Goal: Information Seeking & Learning: Learn about a topic

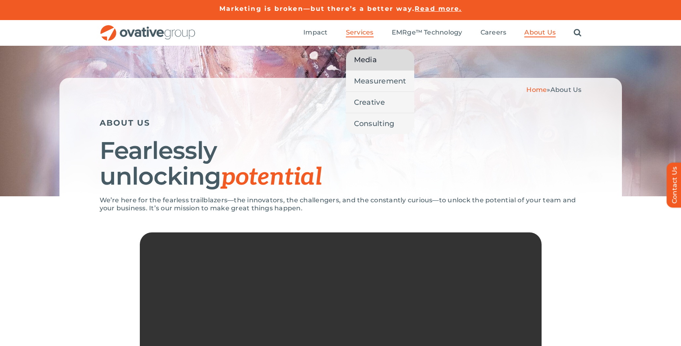
click at [363, 57] on span "Media" at bounding box center [365, 59] width 23 height 11
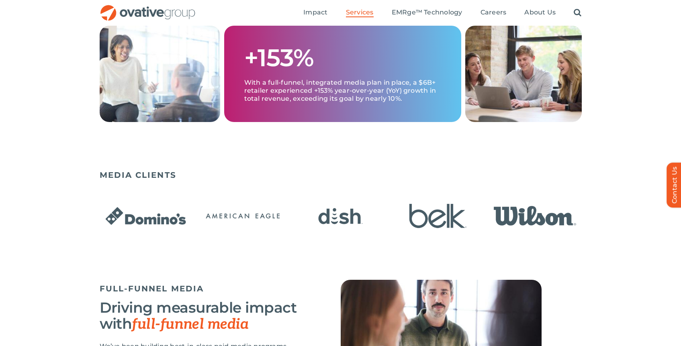
scroll to position [246, 0]
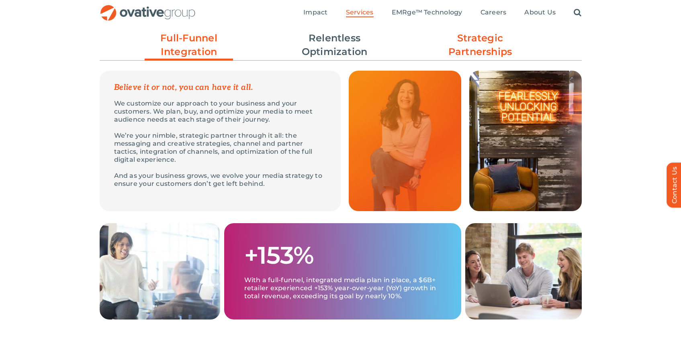
click at [474, 51] on link "Strategic Partnerships" at bounding box center [480, 44] width 88 height 27
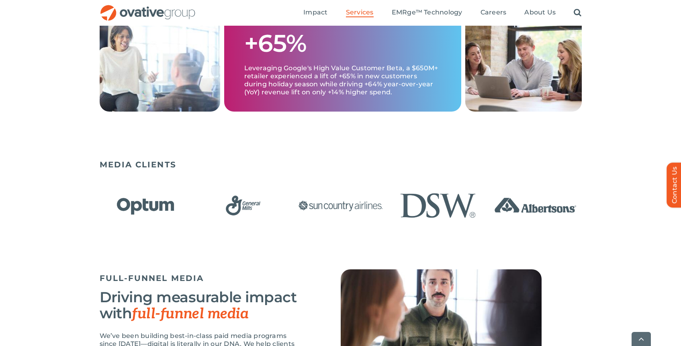
scroll to position [494, 0]
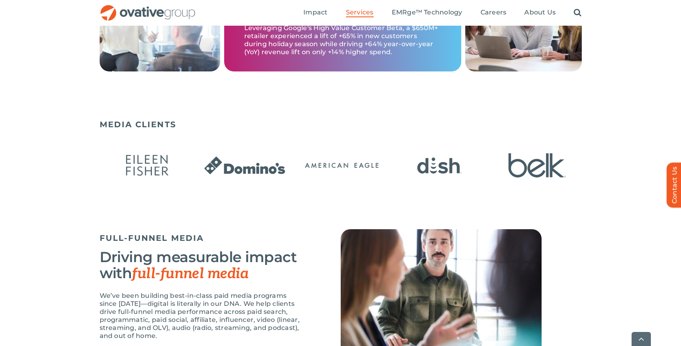
click at [339, 172] on img "2 / 23" at bounding box center [342, 166] width 92 height 38
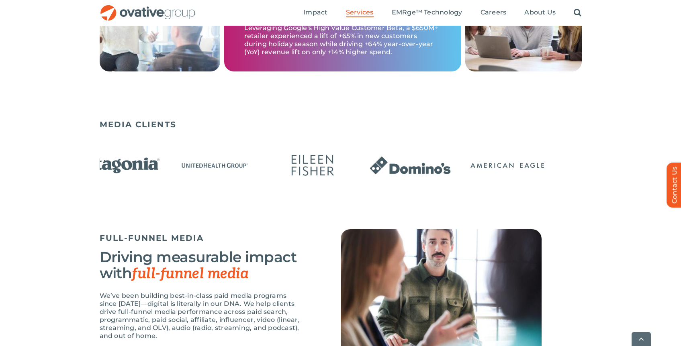
click at [462, 166] on img "2 / 23" at bounding box center [508, 166] width 92 height 38
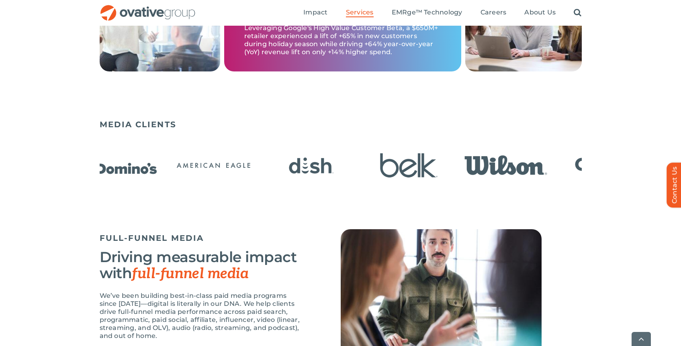
click at [112, 168] on img "1 / 23" at bounding box center [116, 166] width 92 height 38
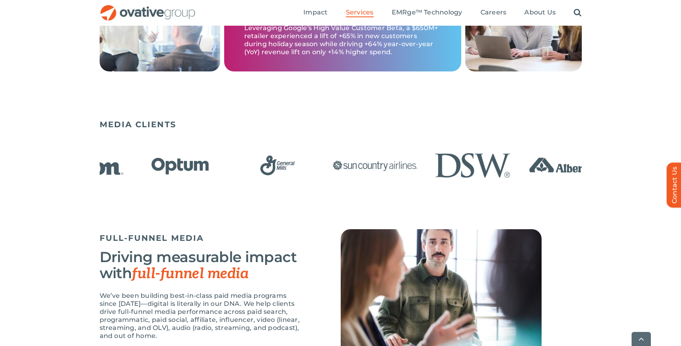
click at [232, 175] on img "7 / 23" at bounding box center [277, 166] width 92 height 38
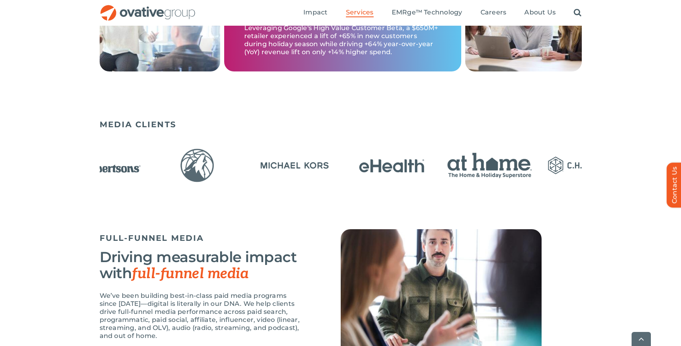
click at [485, 171] on img "14 / 23" at bounding box center [489, 166] width 92 height 38
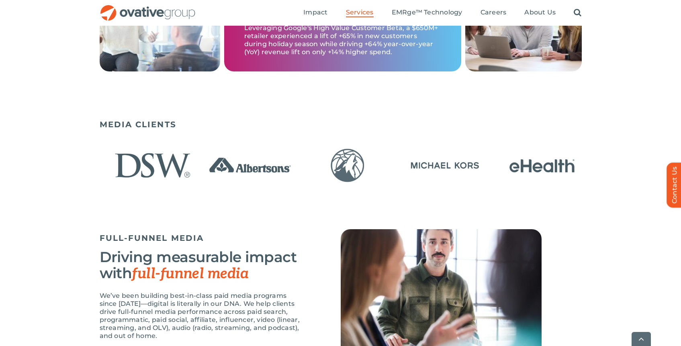
click at [399, 161] on img "12 / 23" at bounding box center [445, 166] width 92 height 38
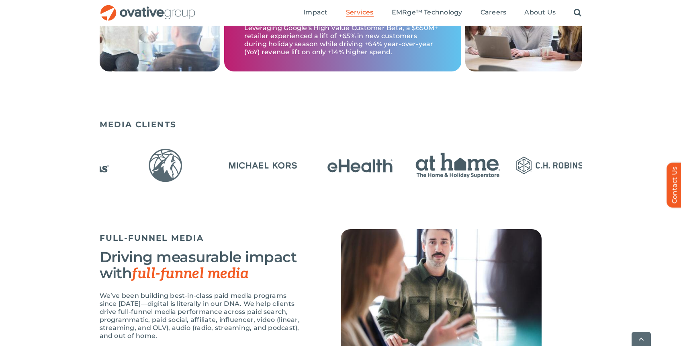
click at [241, 166] on img "12 / 23" at bounding box center [263, 166] width 92 height 38
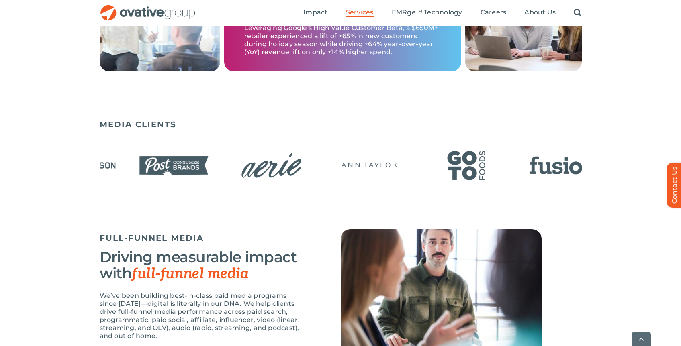
click at [225, 171] on img "17 / 23" at bounding box center [271, 166] width 92 height 38
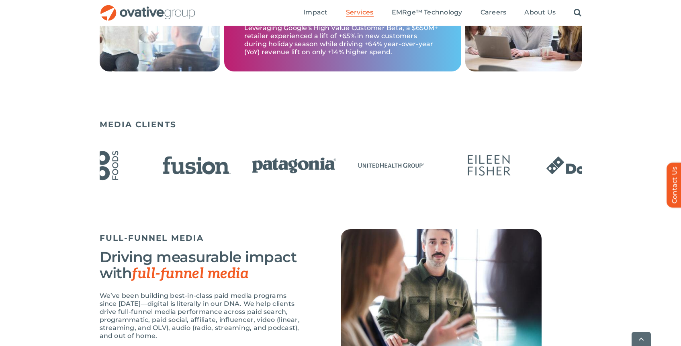
click at [345, 171] on img "22 / 23" at bounding box center [391, 166] width 92 height 38
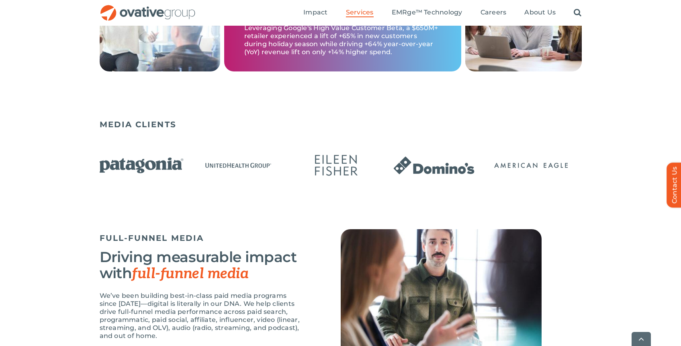
click at [184, 168] on div at bounding box center [341, 166] width 482 height 46
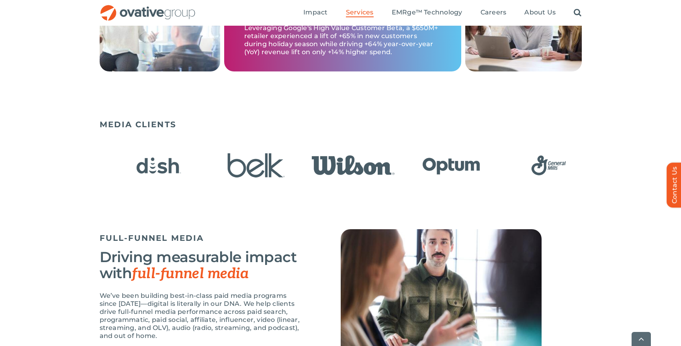
click at [241, 170] on img "4 / 23" at bounding box center [256, 166] width 92 height 38
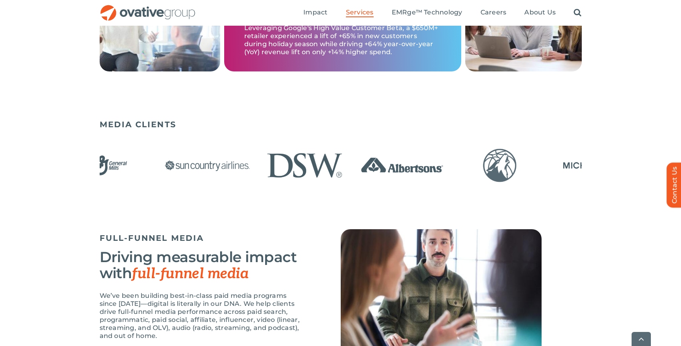
click at [284, 162] on img "9 / 23" at bounding box center [305, 166] width 92 height 38
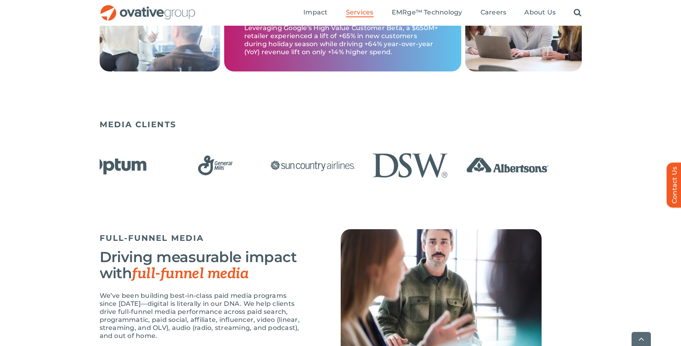
click at [364, 165] on img "9 / 23" at bounding box center [410, 166] width 92 height 38
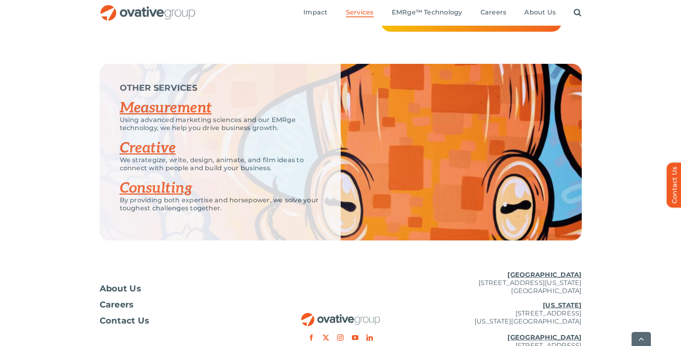
scroll to position [1771, 0]
